Goal: Information Seeking & Learning: Find specific fact

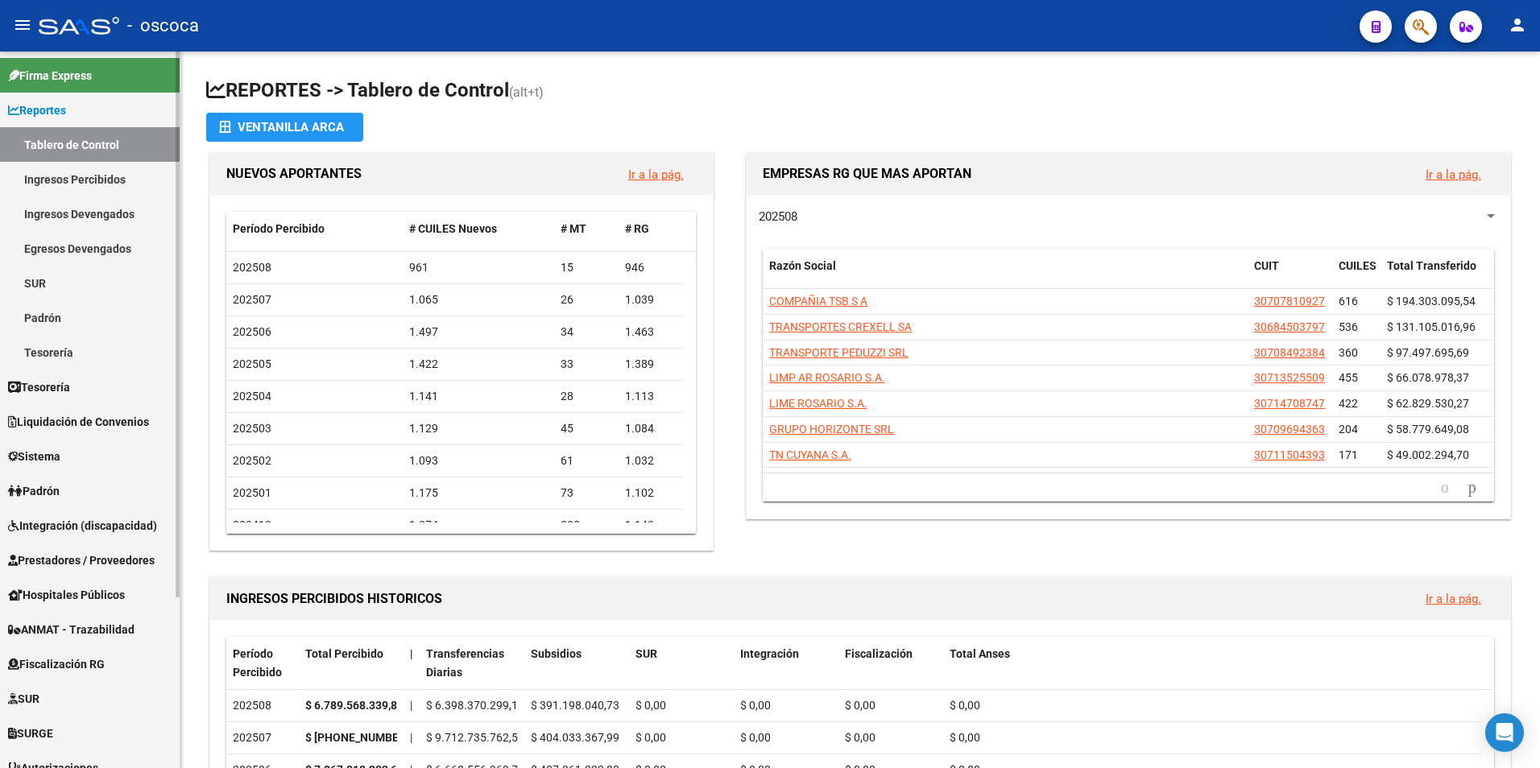
click at [96, 671] on span "Fiscalización RG" at bounding box center [56, 664] width 97 height 18
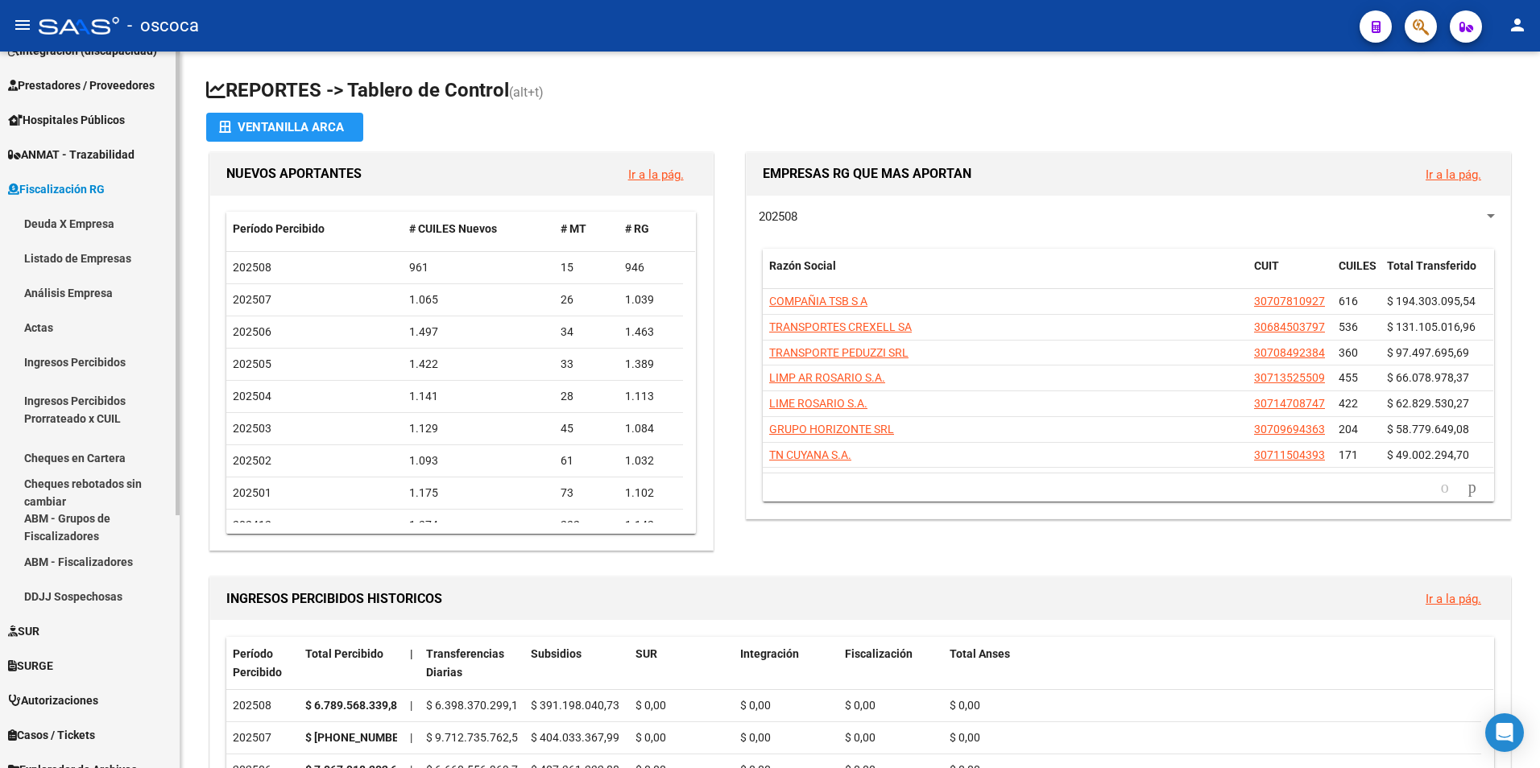
scroll to position [322, 0]
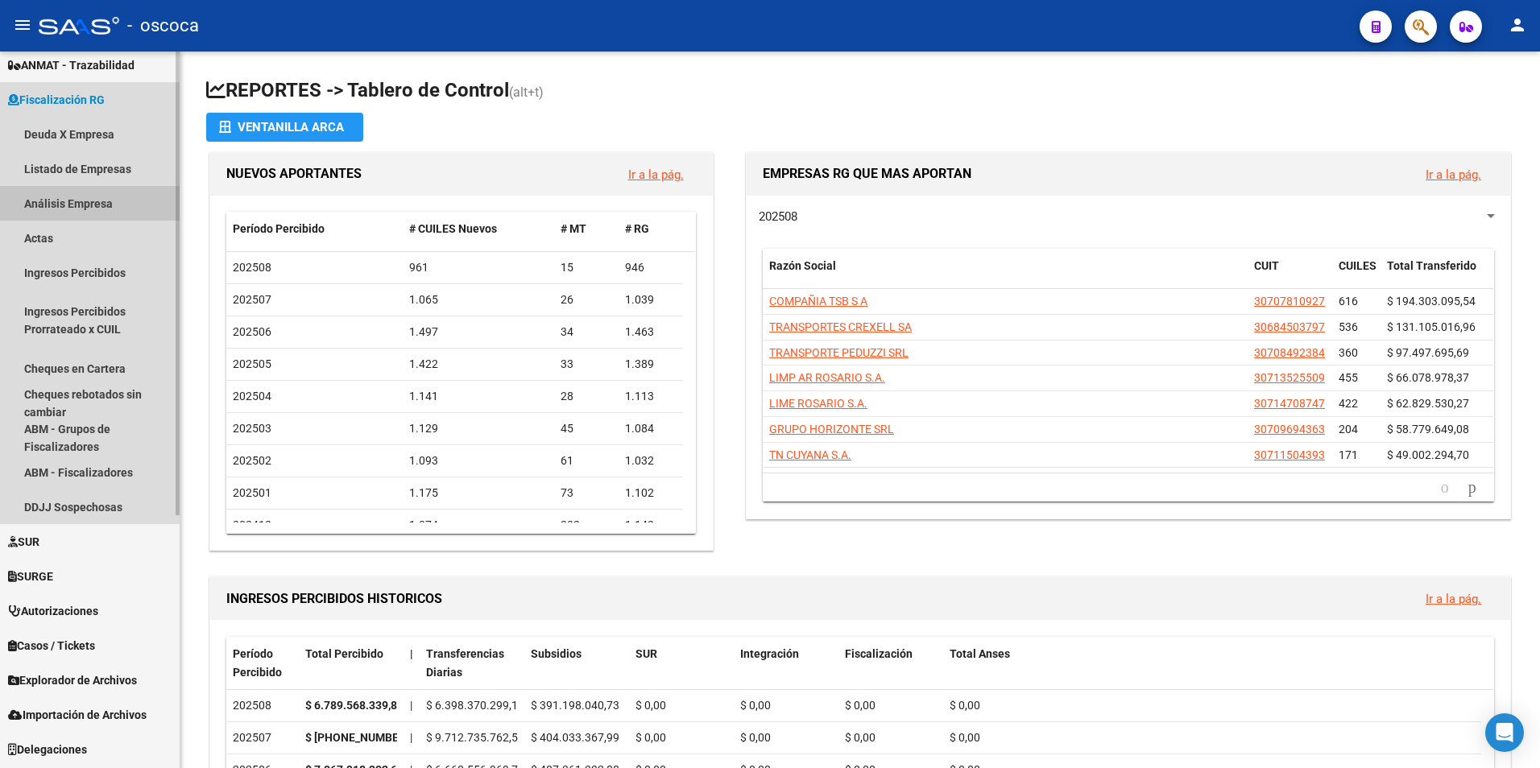
click at [61, 203] on link "Análisis Empresa" at bounding box center [90, 203] width 180 height 35
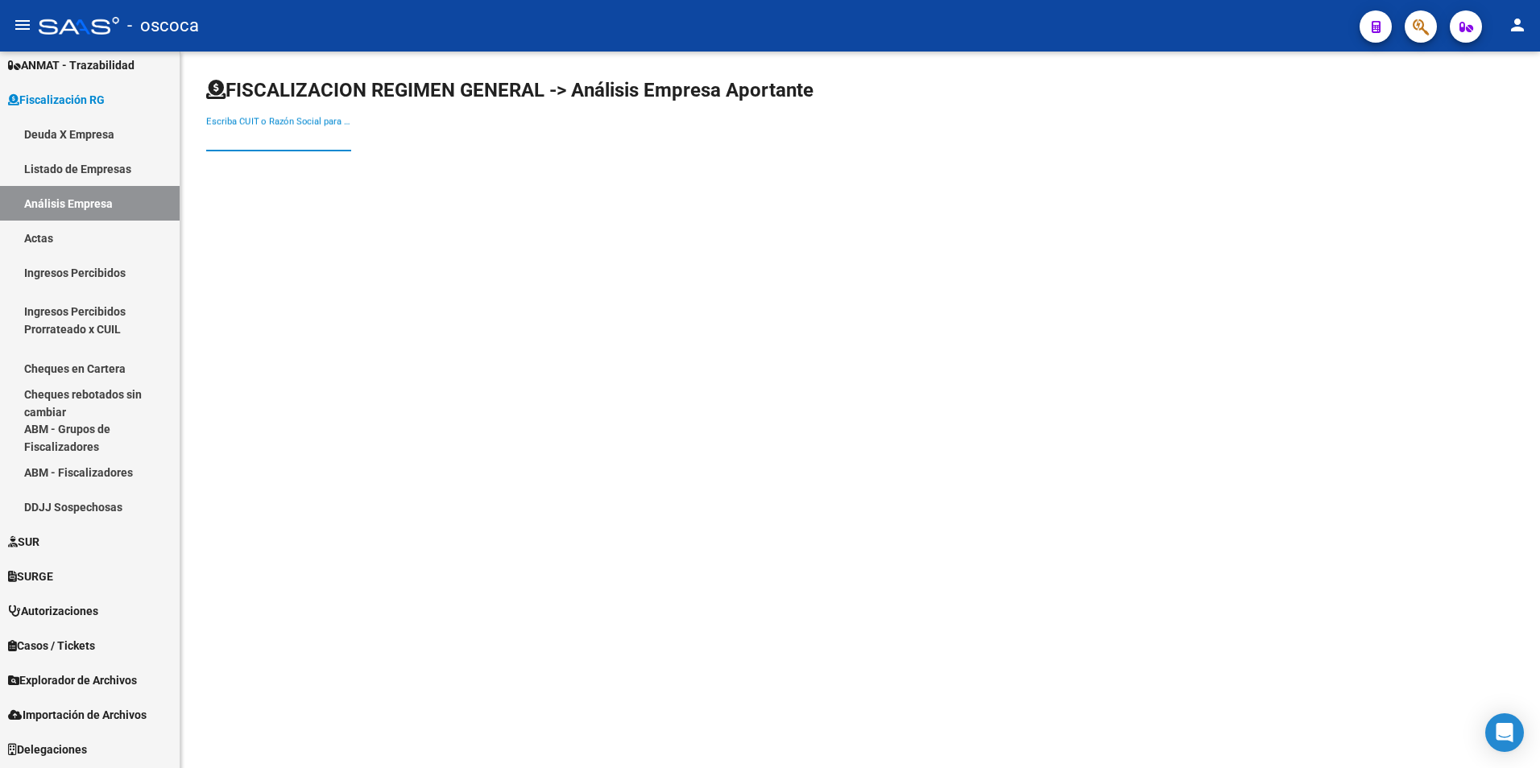
click at [242, 138] on input "Escriba CUIT o Razón Social para buscar" at bounding box center [278, 138] width 145 height 14
type input "30690122800"
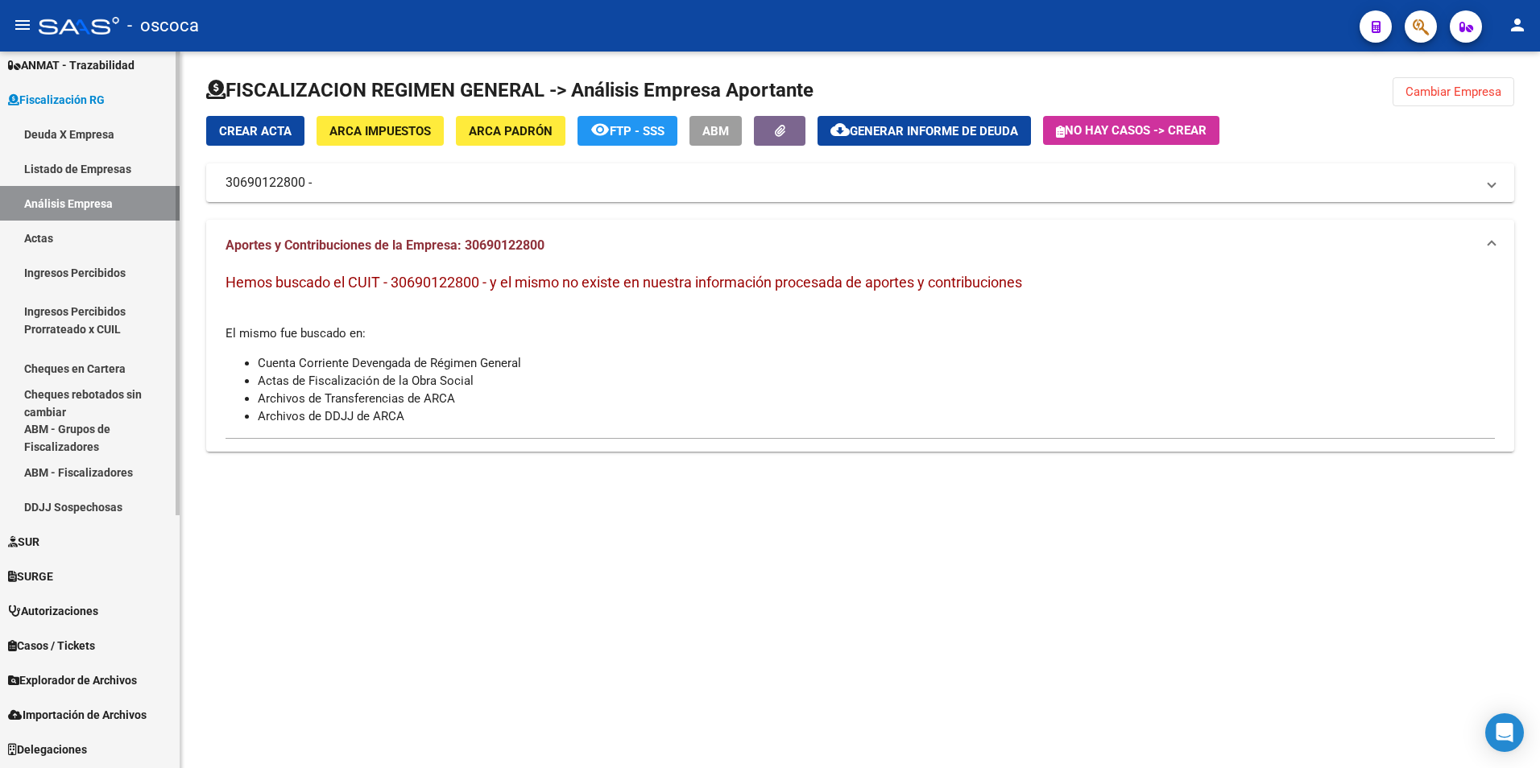
click at [58, 169] on link "Listado de Empresas" at bounding box center [90, 168] width 180 height 35
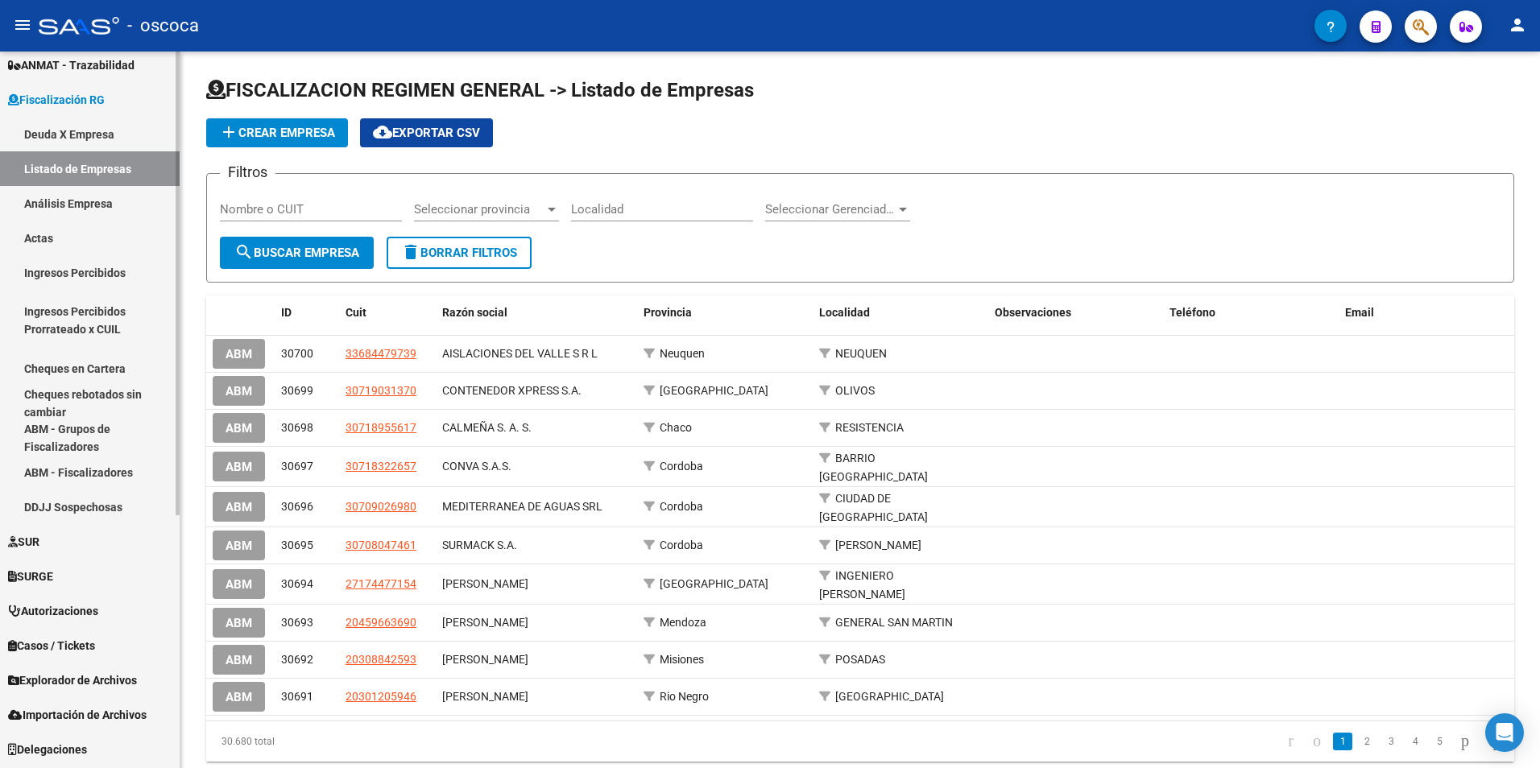
click at [83, 199] on link "Análisis Empresa" at bounding box center [90, 203] width 180 height 35
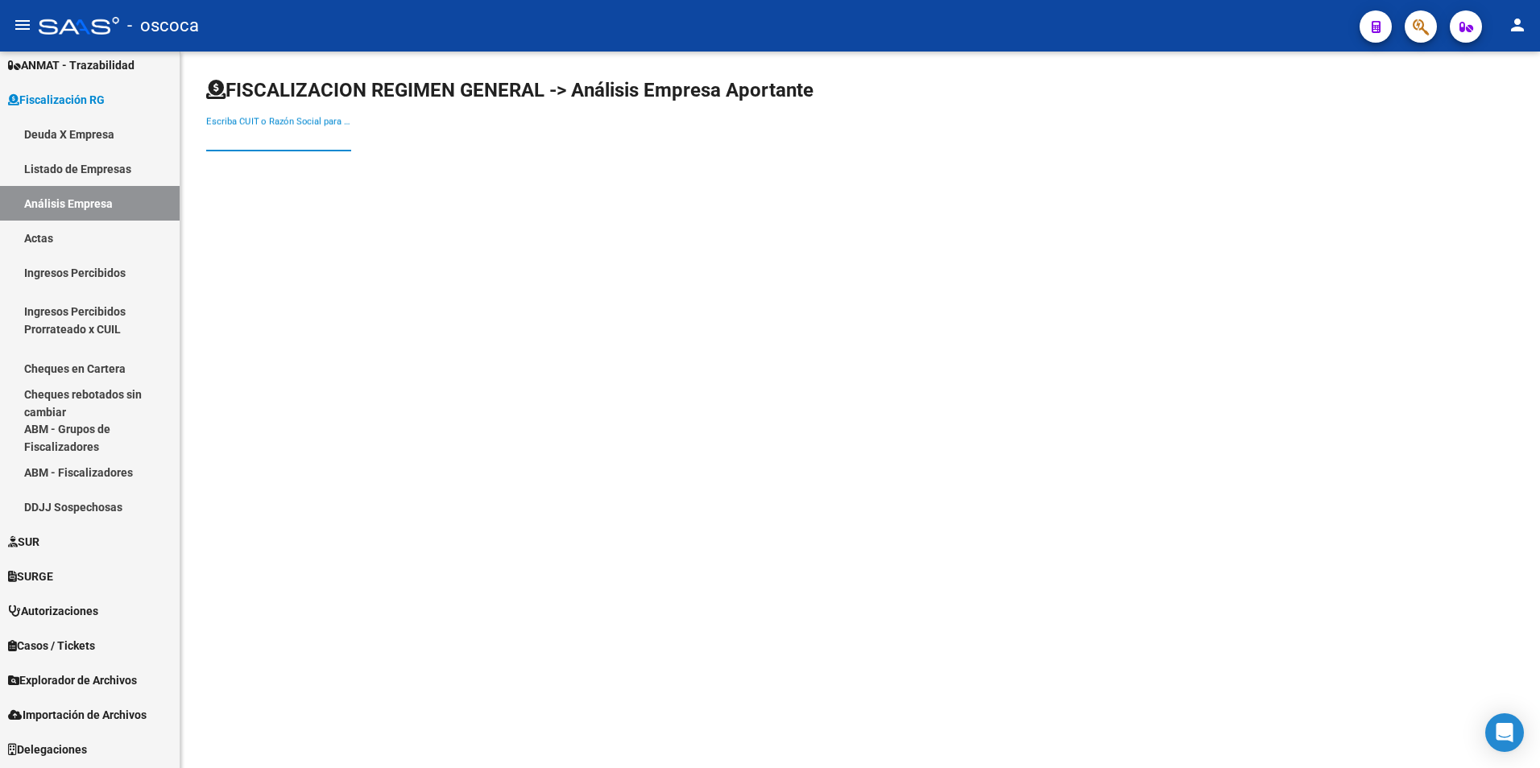
click at [241, 143] on input "Escriba CUIT o Razón Social para buscar" at bounding box center [278, 138] width 145 height 14
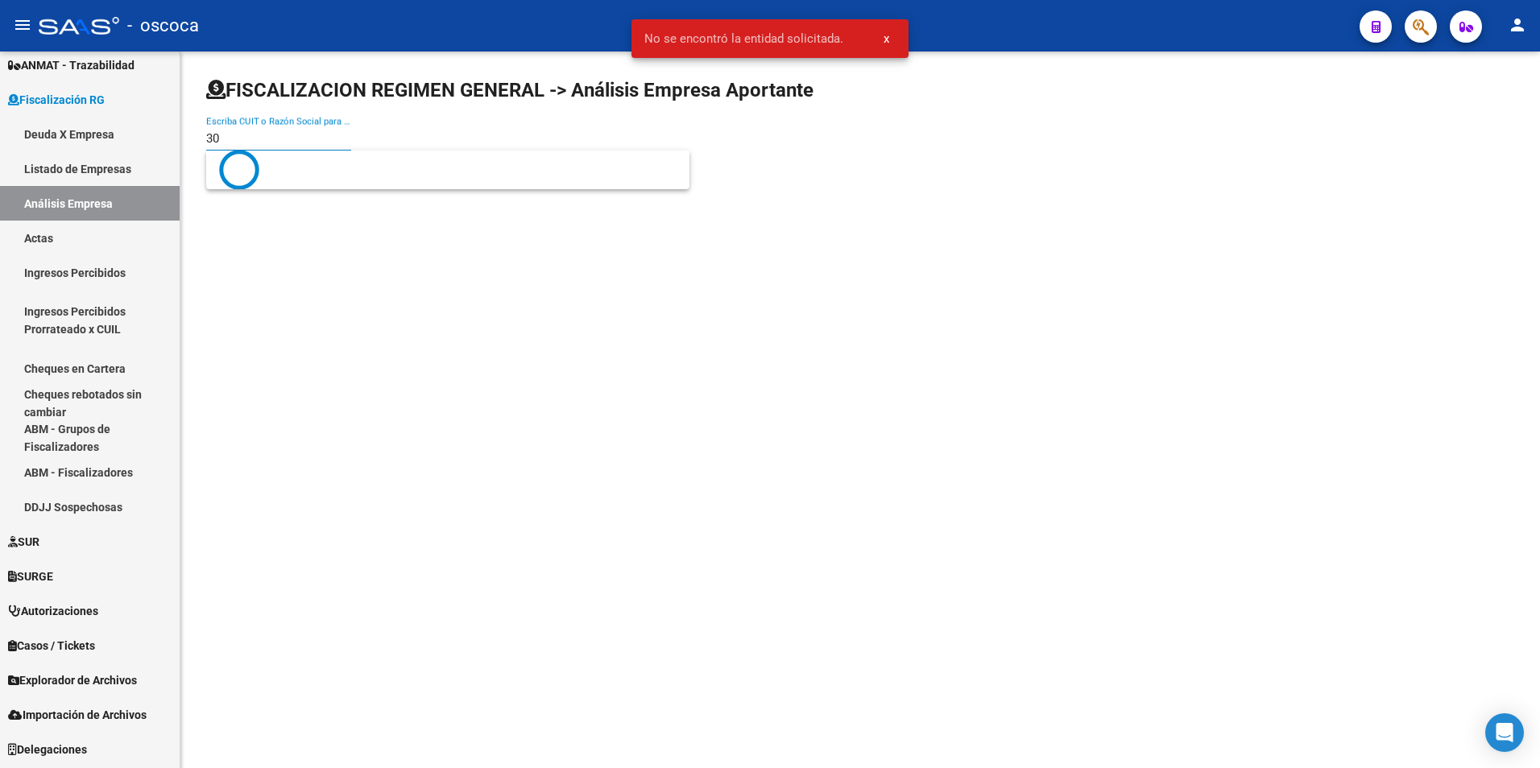
type input "3"
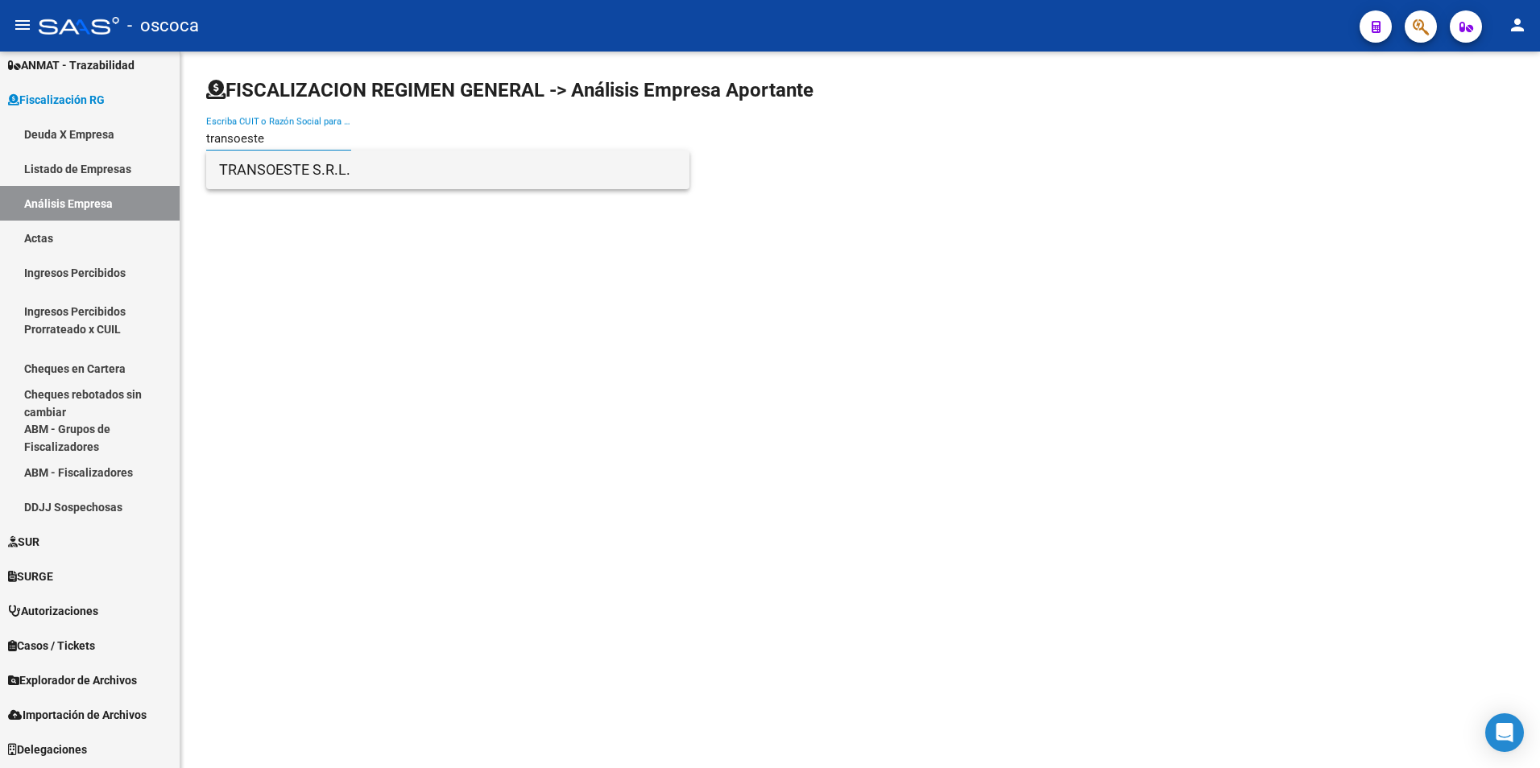
type input "transoeste"
click at [245, 173] on span "TRANSOESTE S.R.L." at bounding box center [447, 170] width 457 height 39
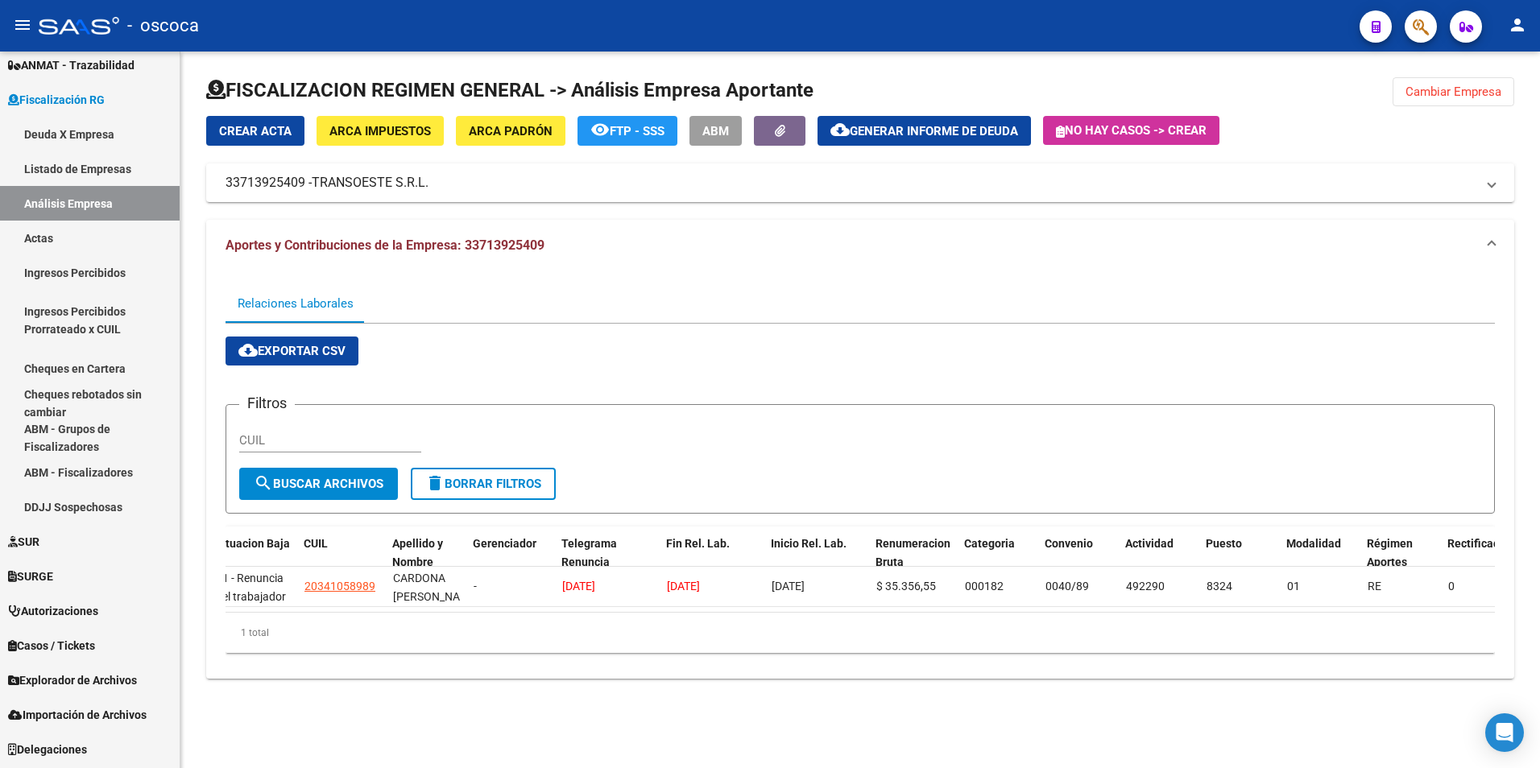
scroll to position [0, 176]
